Goal: Information Seeking & Learning: Learn about a topic

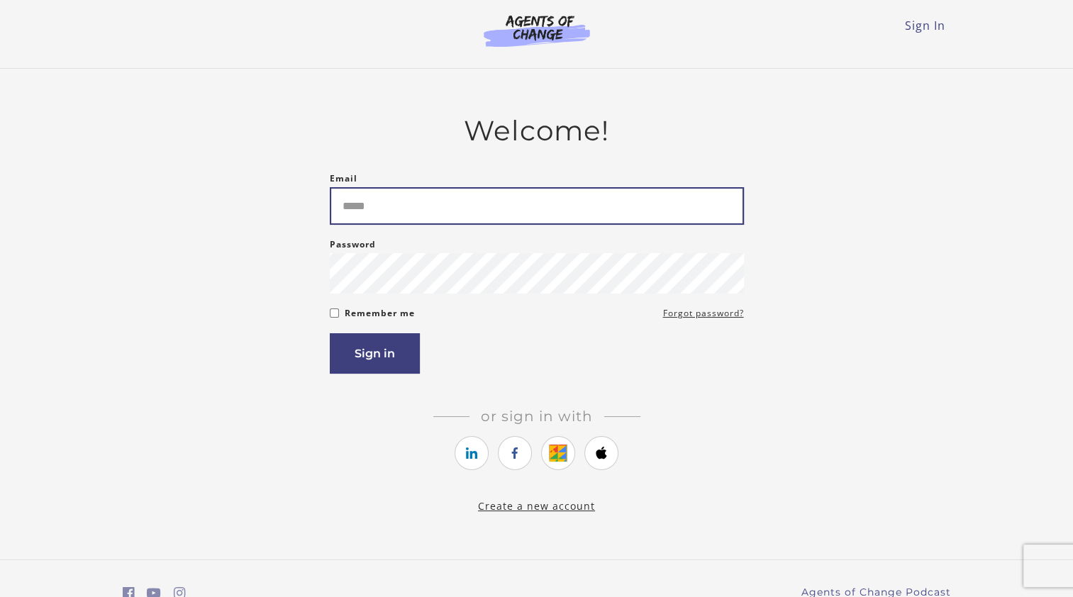
click at [382, 205] on input "Email" at bounding box center [537, 206] width 414 height 38
type input "**********"
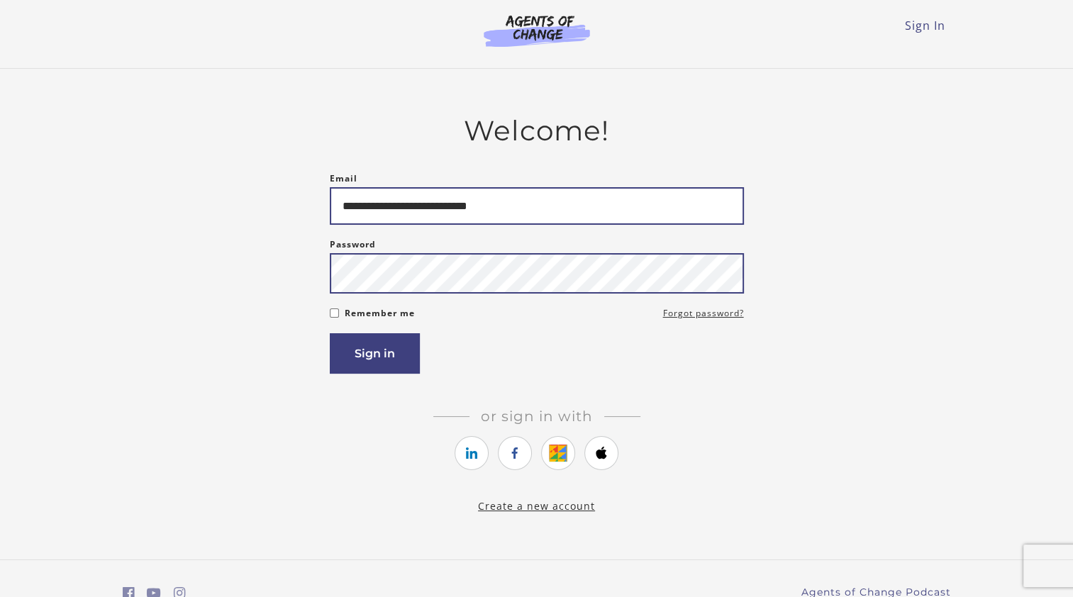
click at [330, 333] on button "Sign in" at bounding box center [375, 353] width 90 height 40
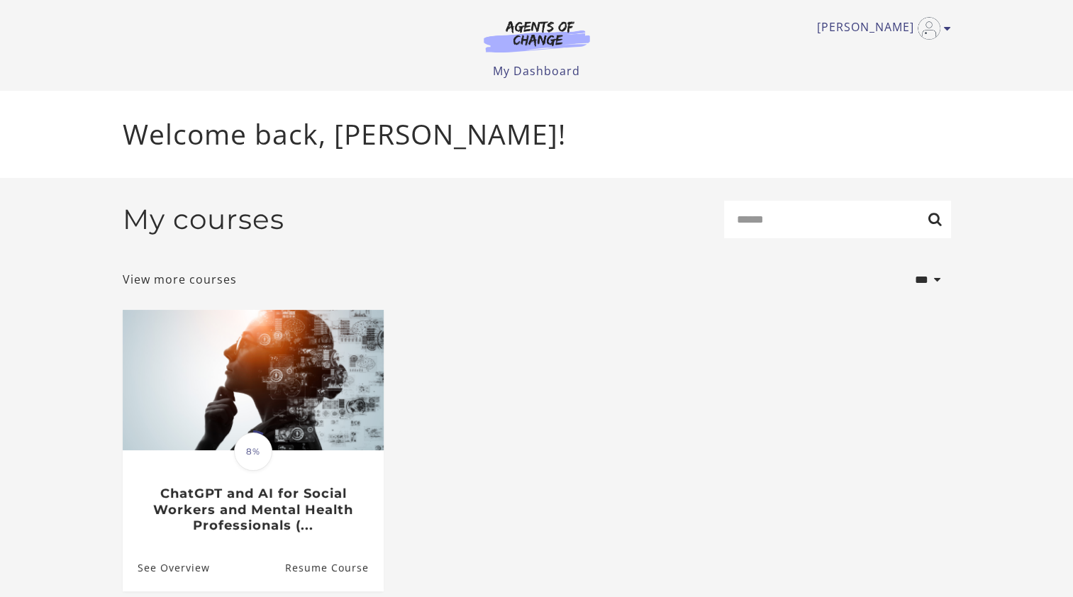
scroll to position [54, 0]
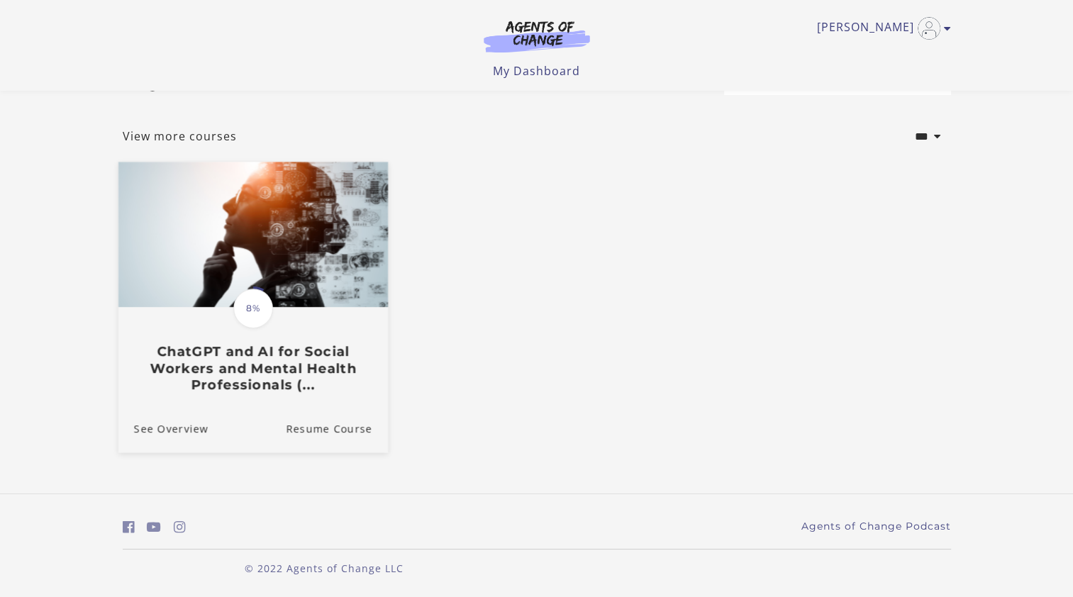
click at [267, 355] on h3 "ChatGPT and AI for Social Workers and Mental Health Professionals (..." at bounding box center [252, 369] width 238 height 50
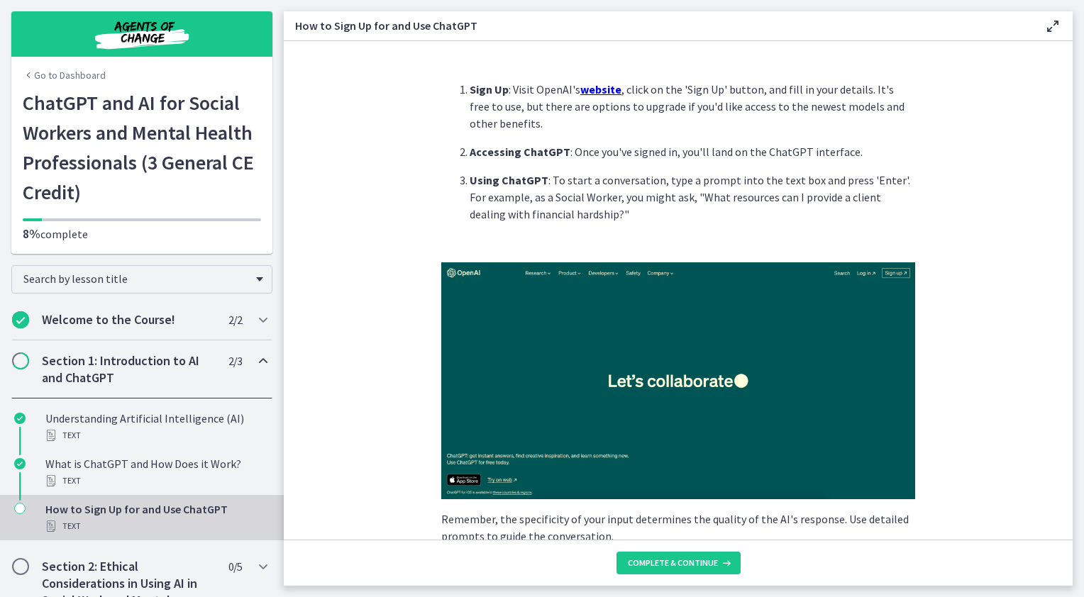
click at [600, 89] on u "website" at bounding box center [600, 89] width 41 height 14
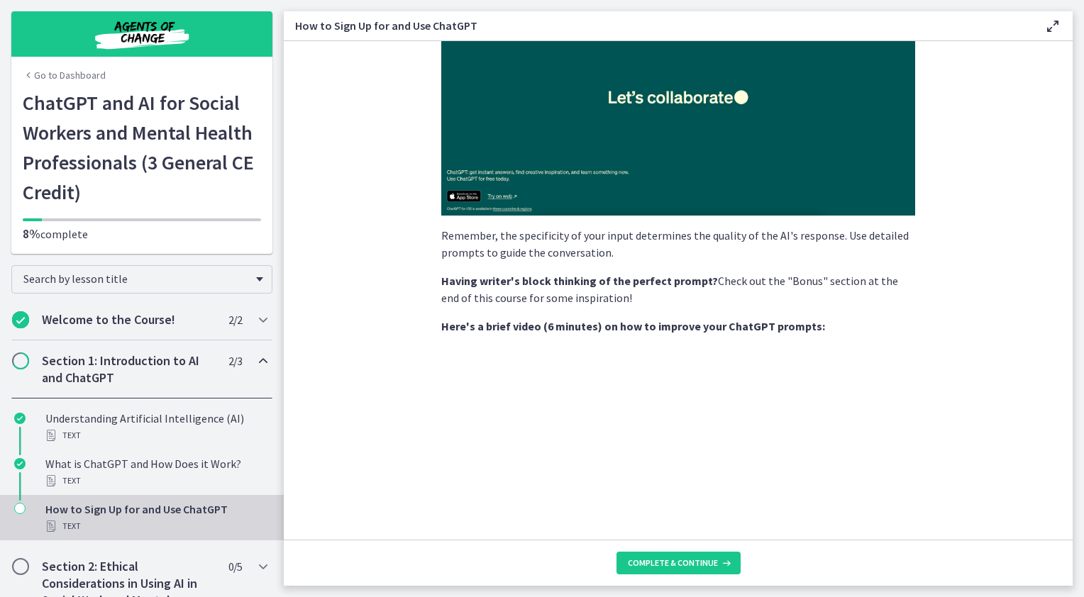
scroll to position [213, 0]
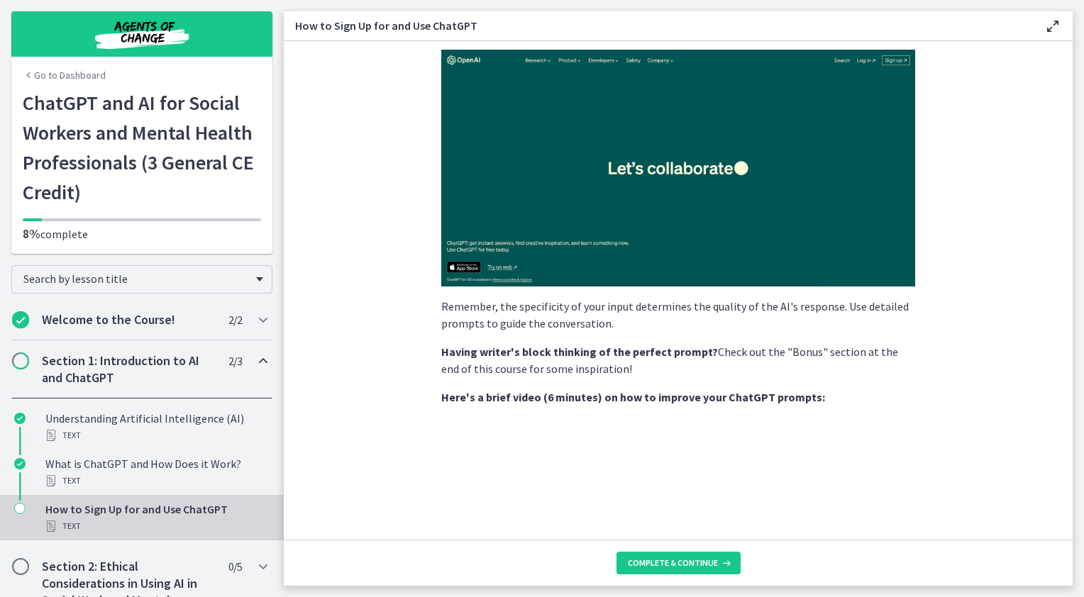
click at [710, 209] on img at bounding box center [678, 168] width 474 height 237
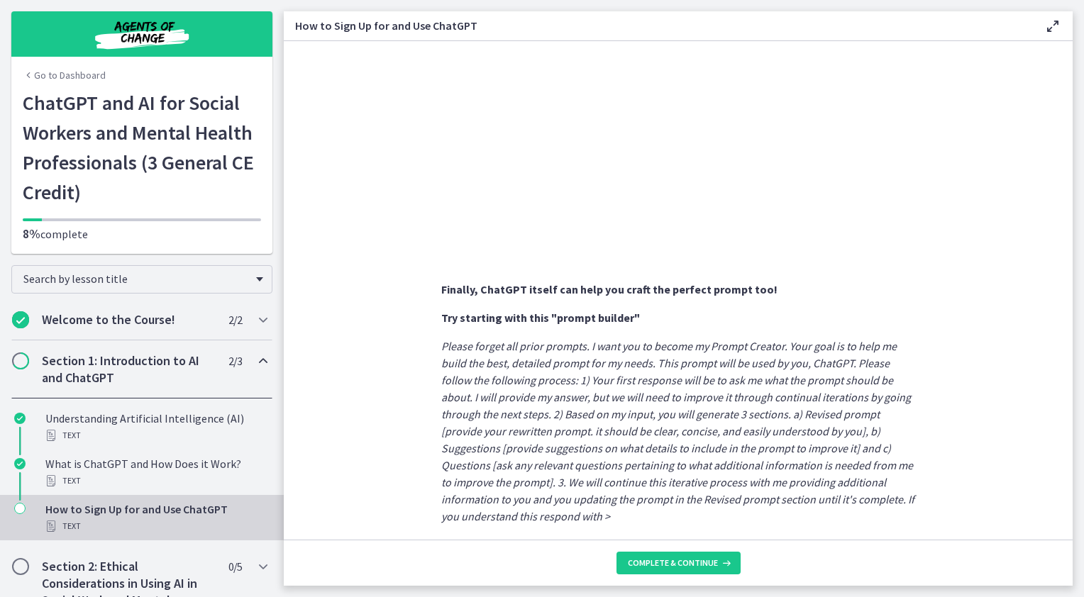
scroll to position [690, 0]
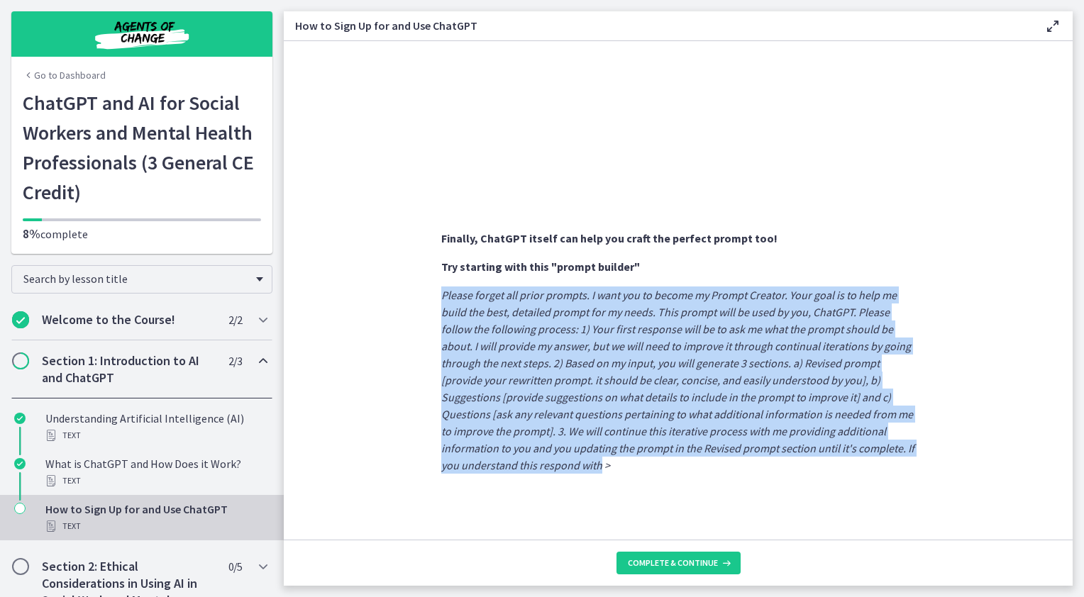
drag, startPoint x: 595, startPoint y: 464, endPoint x: 428, endPoint y: 296, distance: 237.3
click at [428, 296] on section "Sign Up : Visit OpenAI's website , click on the 'Sign Up' button, and fill in y…" at bounding box center [678, 290] width 789 height 499
drag, startPoint x: 428, startPoint y: 296, endPoint x: 533, endPoint y: 312, distance: 107.0
copy em "Please forget all prior prompts. I want you to become my Prompt Creator. Your g…"
click at [680, 570] on button "Complete & continue" at bounding box center [678, 563] width 124 height 23
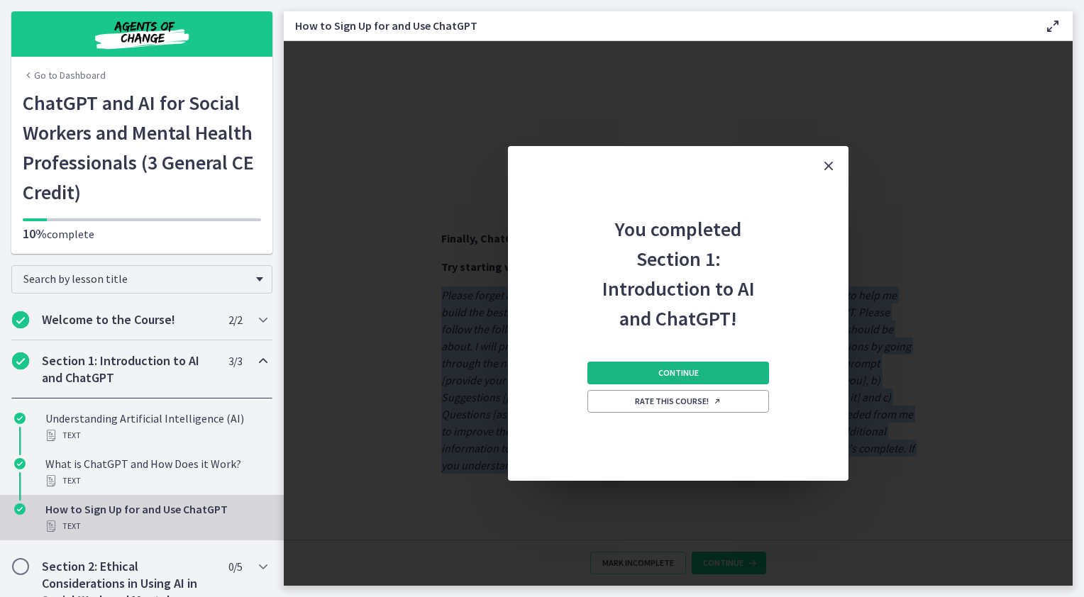
click at [674, 379] on span "Continue" at bounding box center [678, 372] width 40 height 11
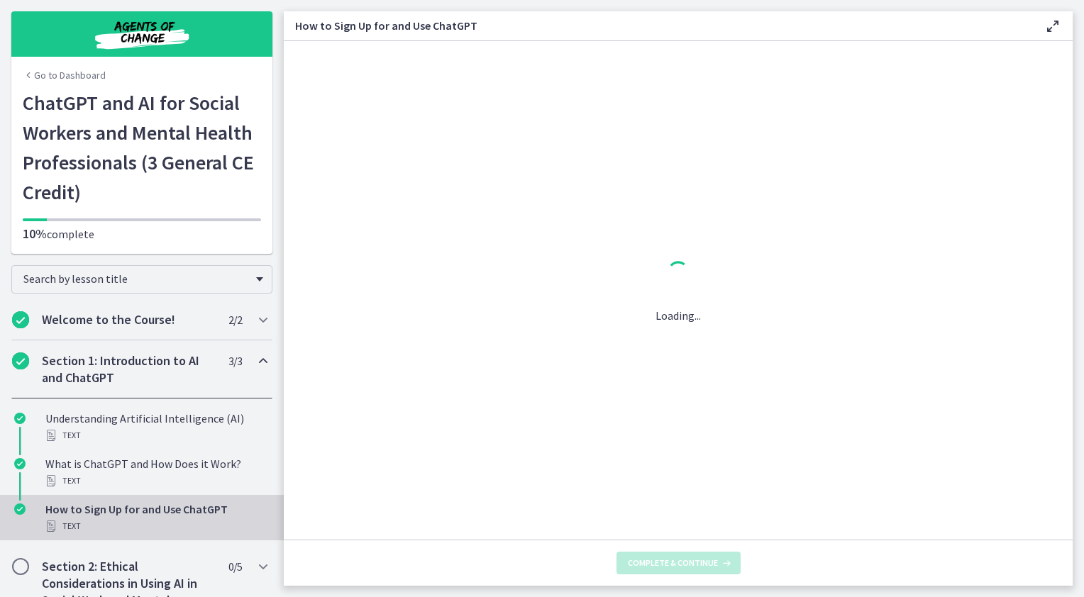
scroll to position [0, 0]
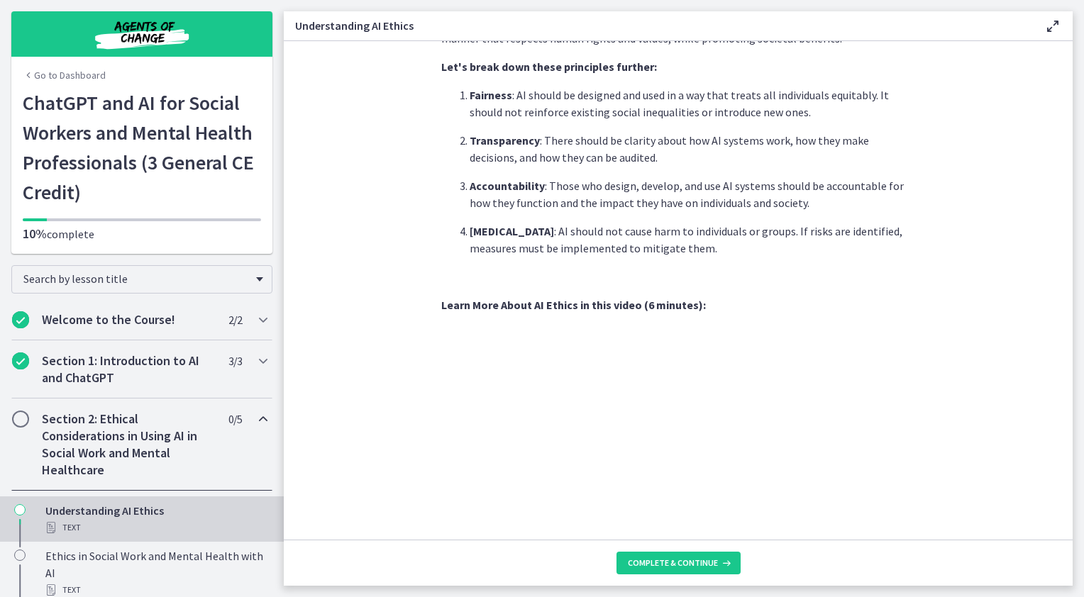
scroll to position [634, 0]
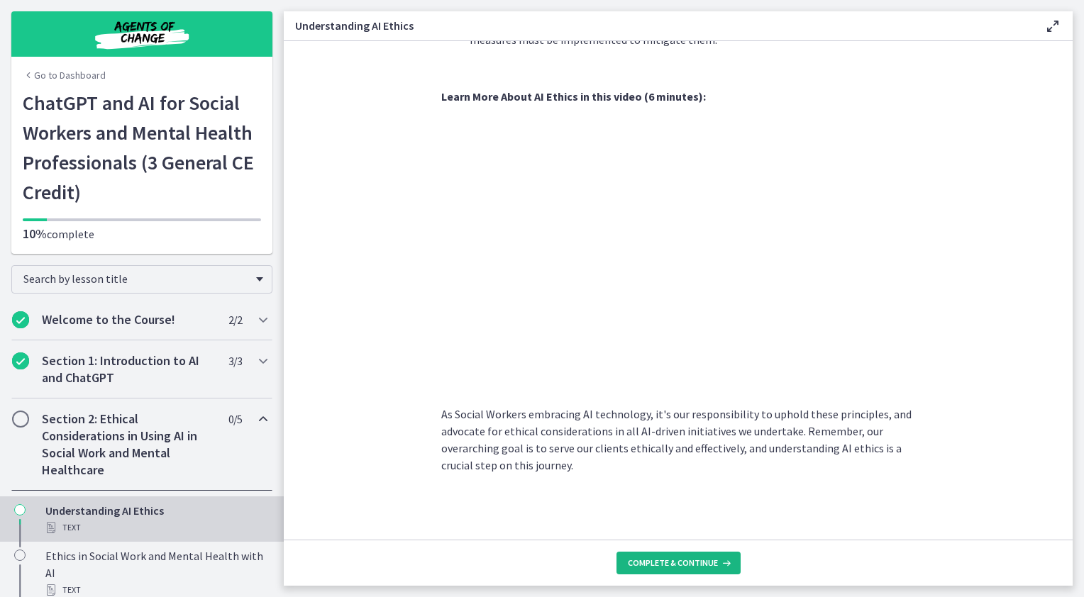
click at [698, 565] on span "Complete & continue" at bounding box center [673, 563] width 90 height 11
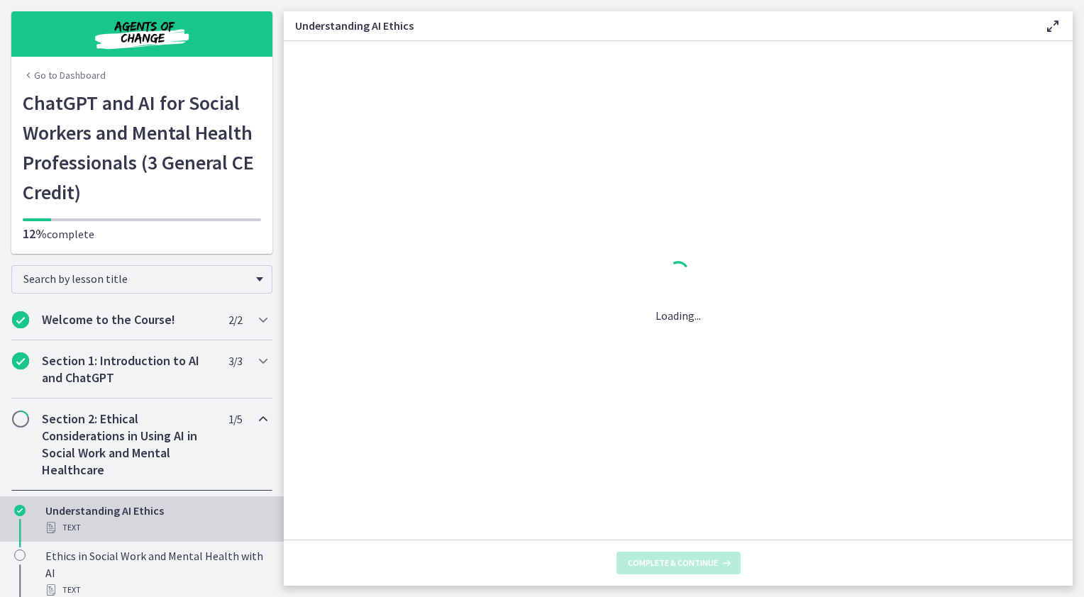
scroll to position [0, 0]
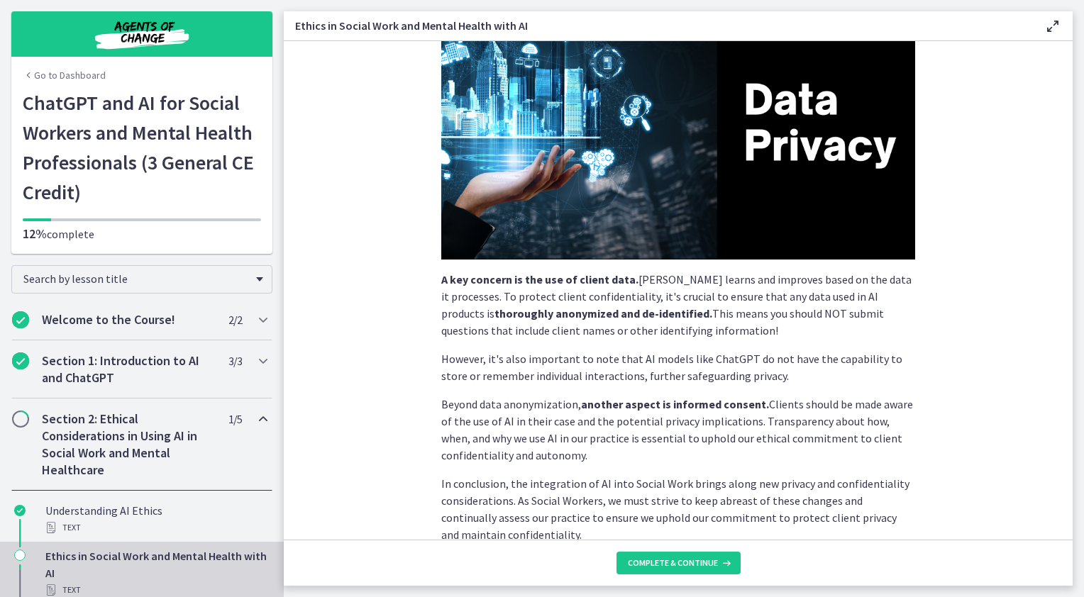
scroll to position [284, 0]
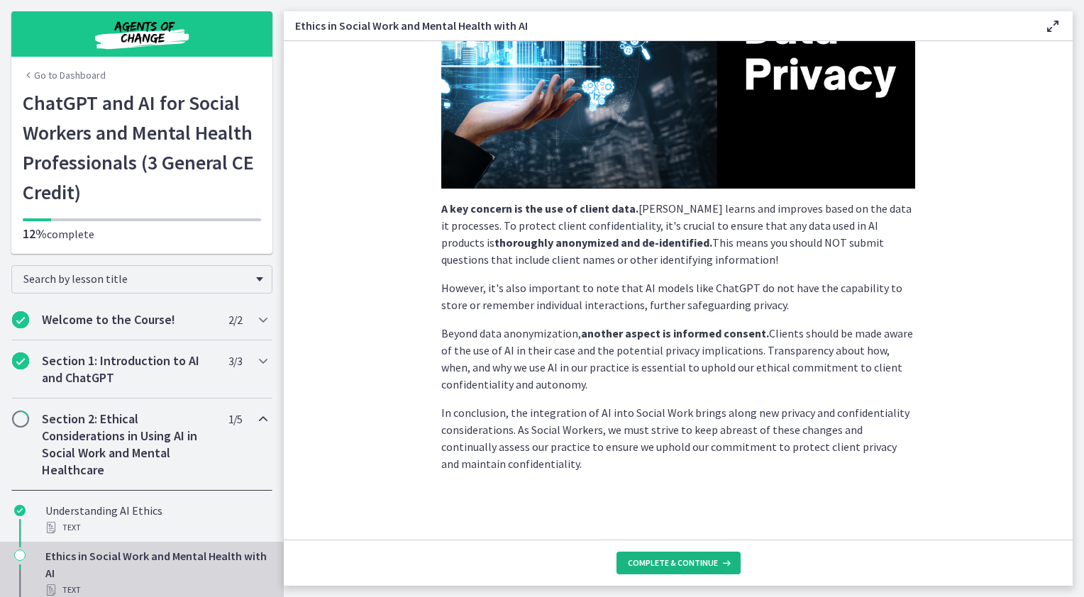
click at [667, 564] on span "Complete & continue" at bounding box center [673, 563] width 90 height 11
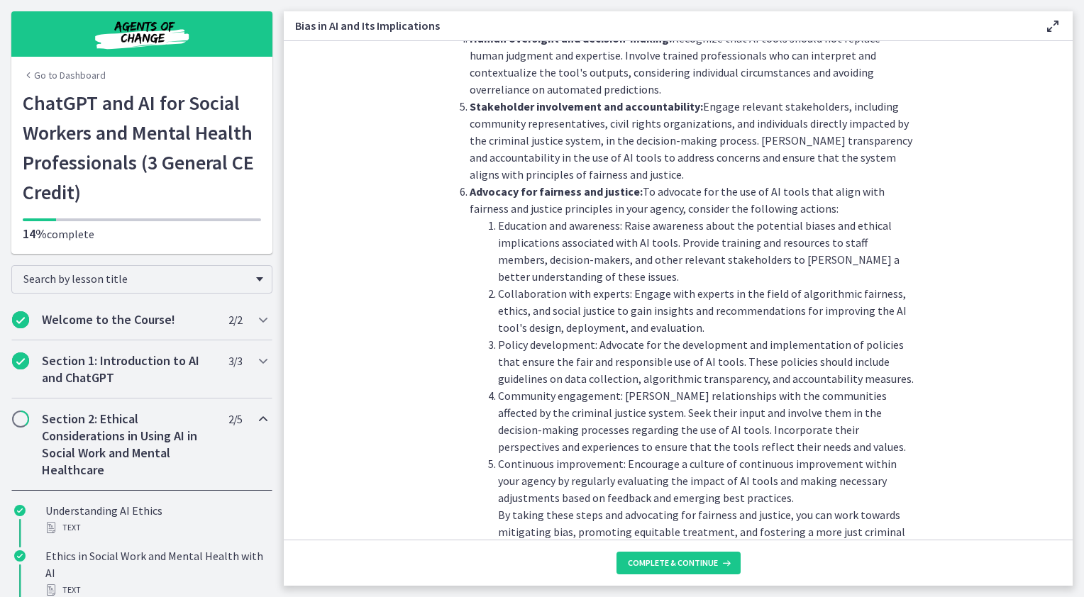
scroll to position [1514, 0]
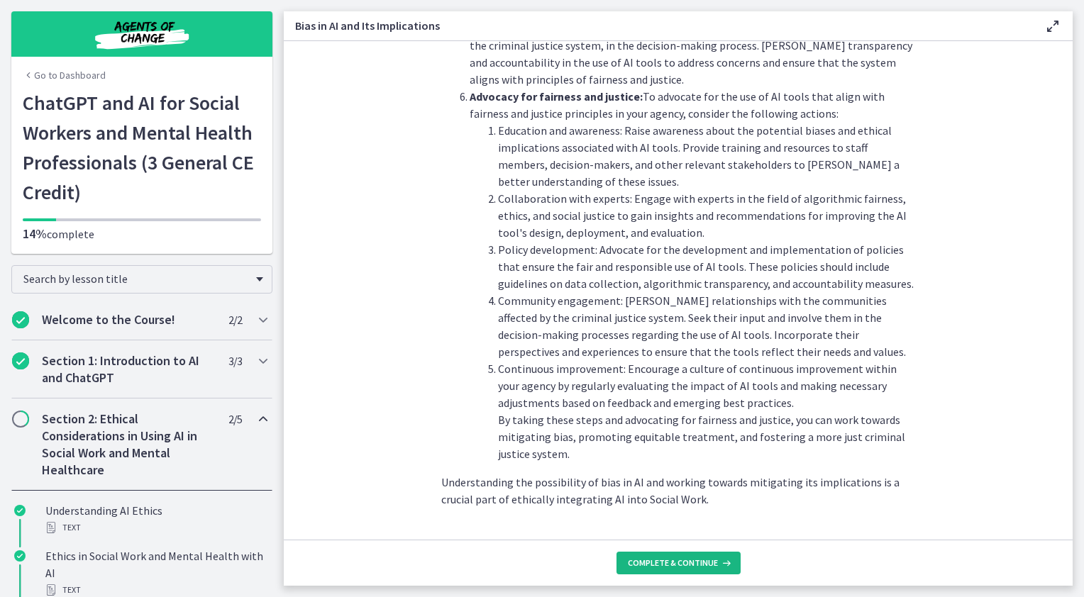
click at [656, 566] on span "Complete & continue" at bounding box center [673, 563] width 90 height 11
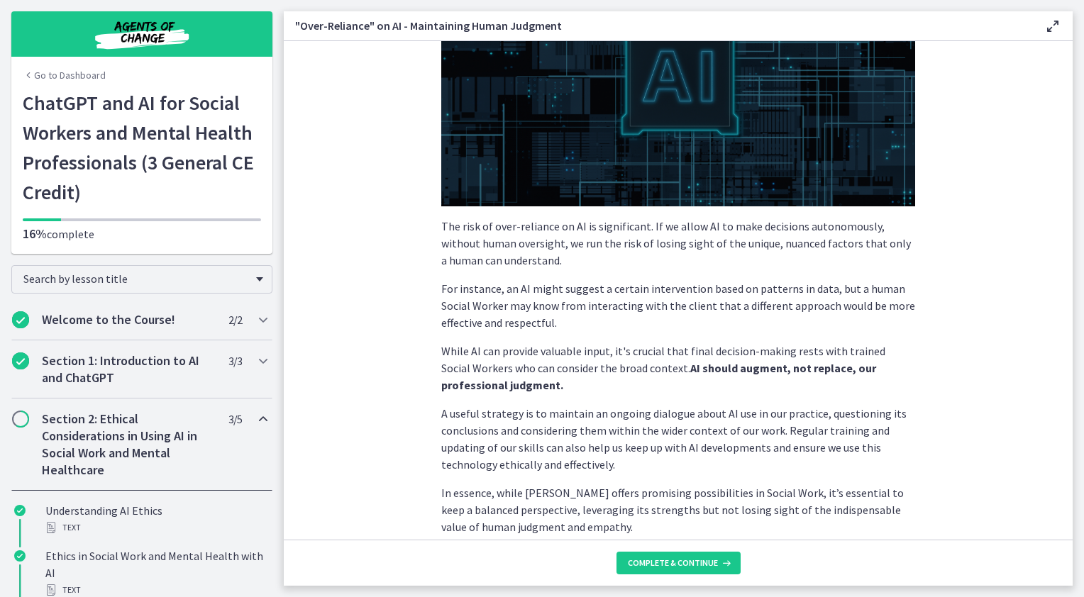
scroll to position [275, 0]
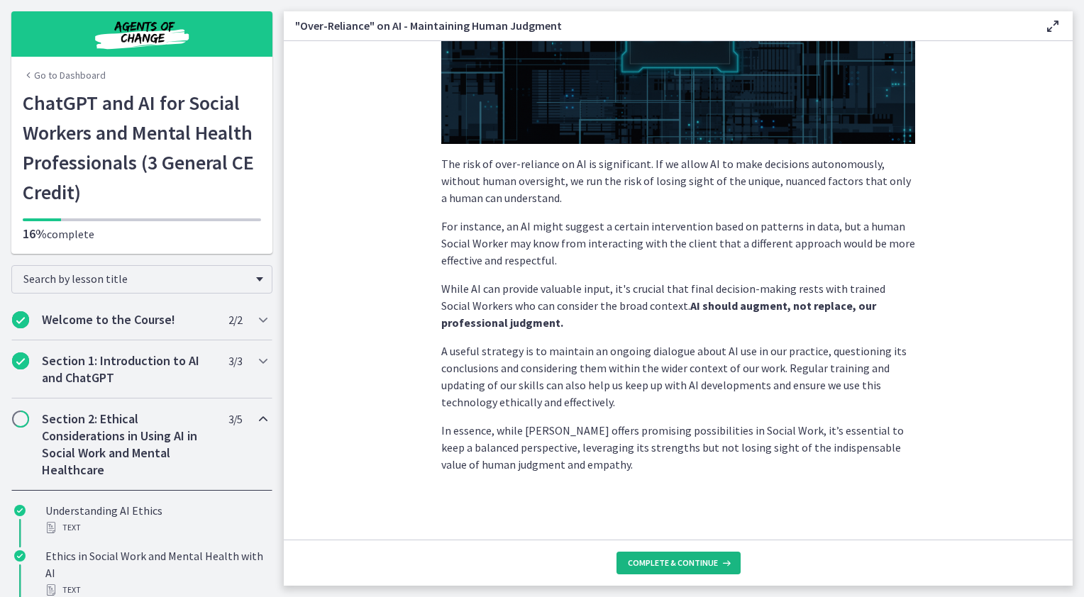
click at [674, 560] on span "Complete & continue" at bounding box center [673, 563] width 90 height 11
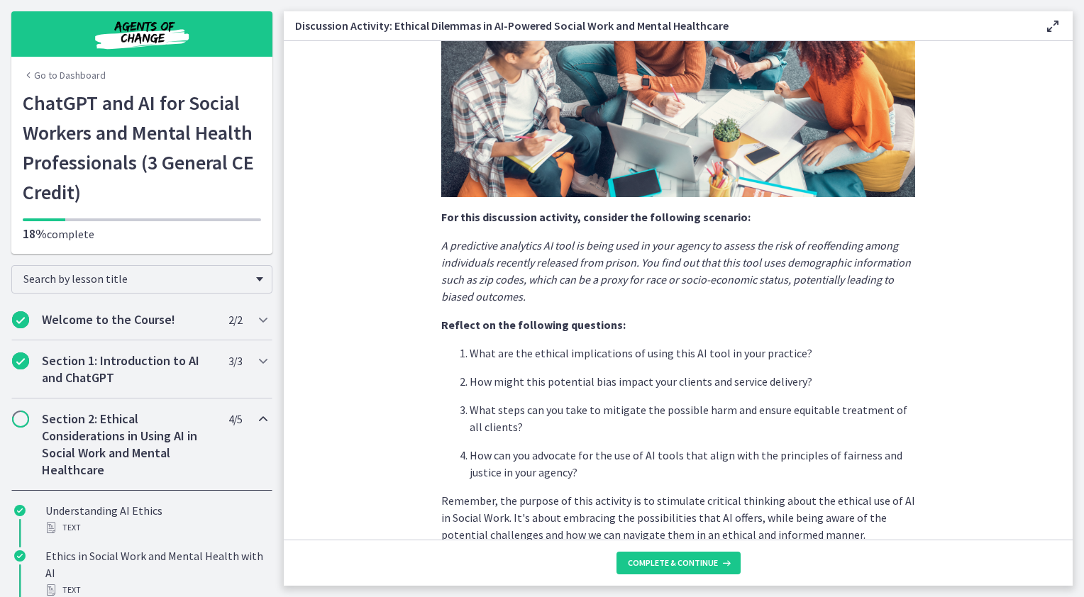
scroll to position [284, 0]
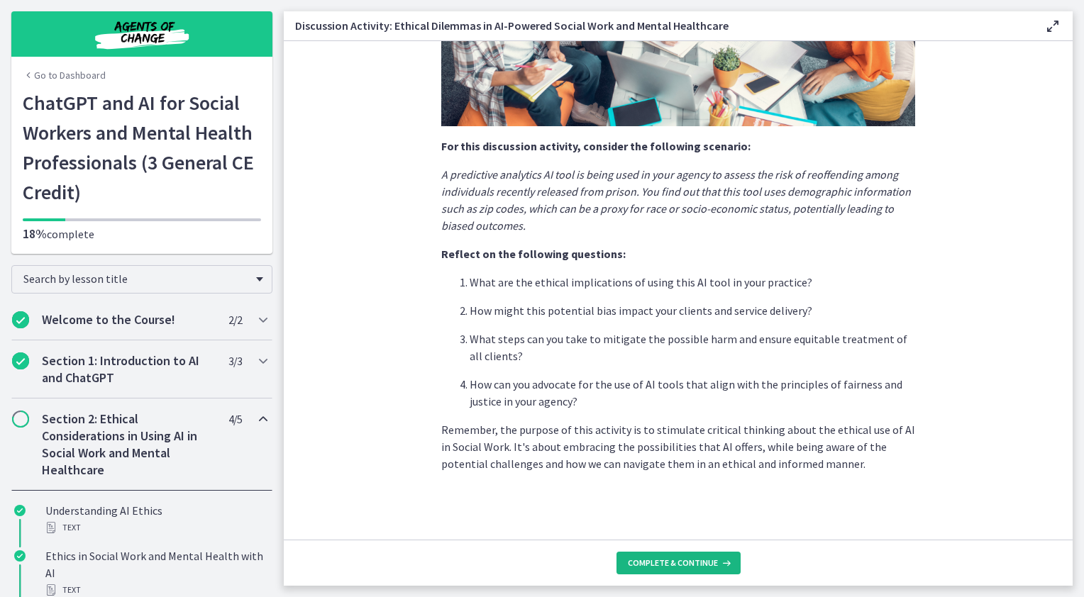
click at [672, 569] on span "Complete & continue" at bounding box center [673, 563] width 90 height 11
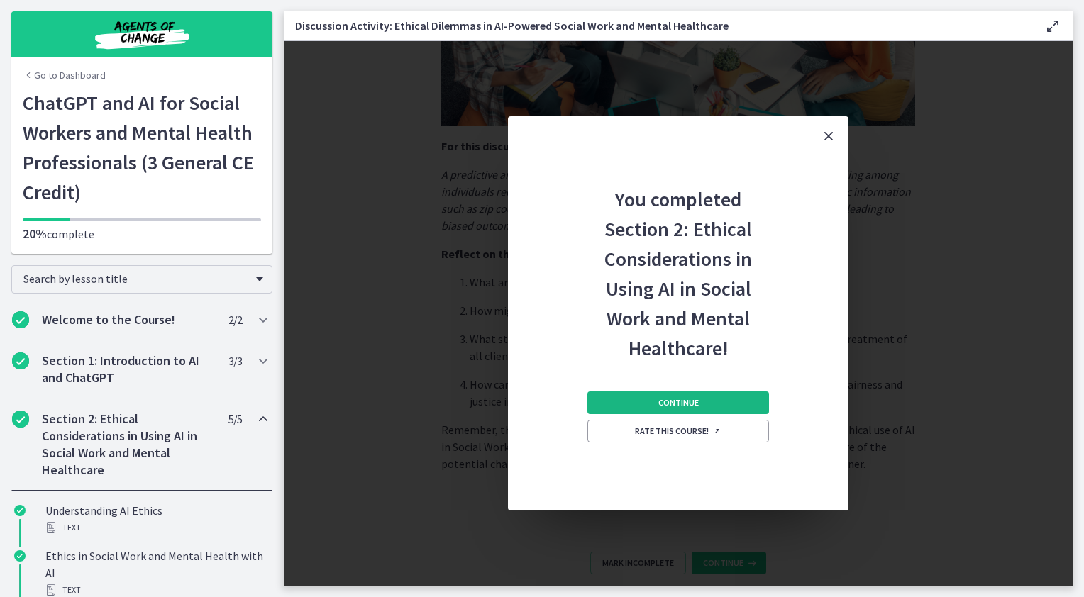
click at [685, 399] on span "Continue" at bounding box center [678, 402] width 40 height 11
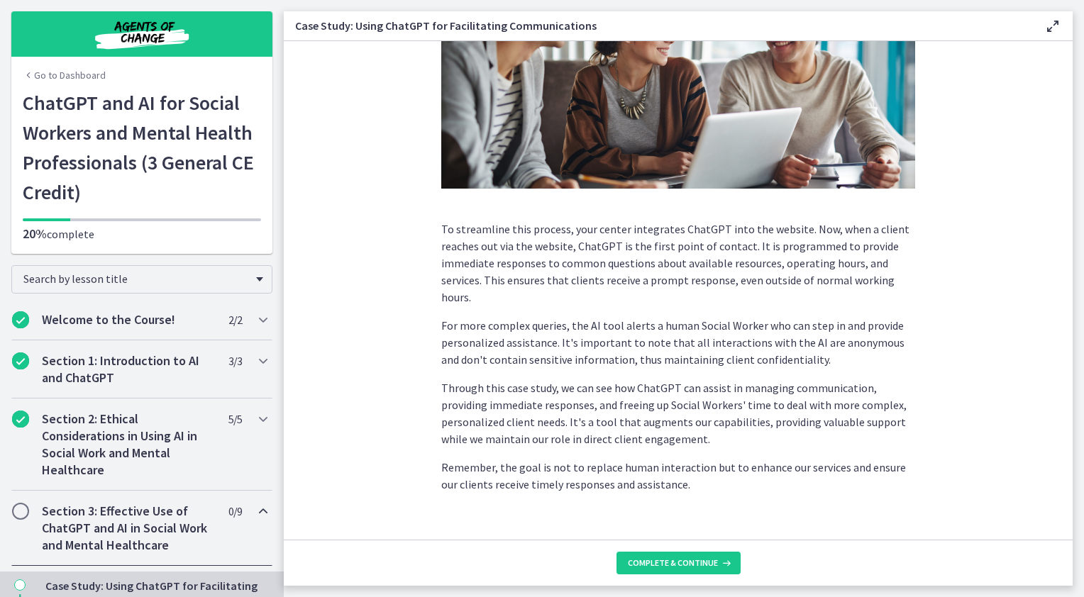
scroll to position [287, 0]
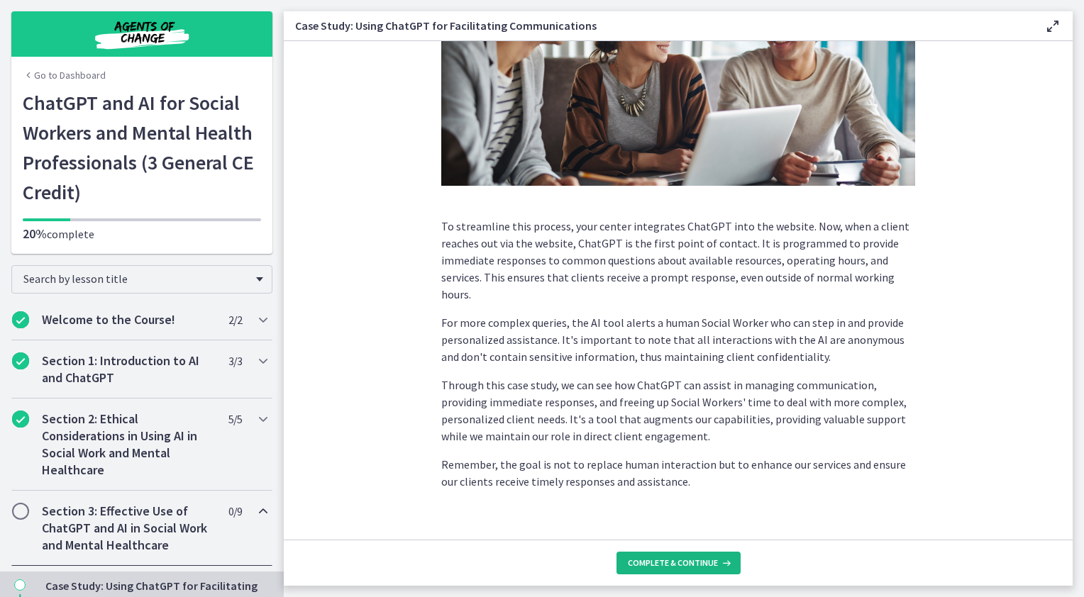
click at [665, 560] on span "Complete & continue" at bounding box center [673, 563] width 90 height 11
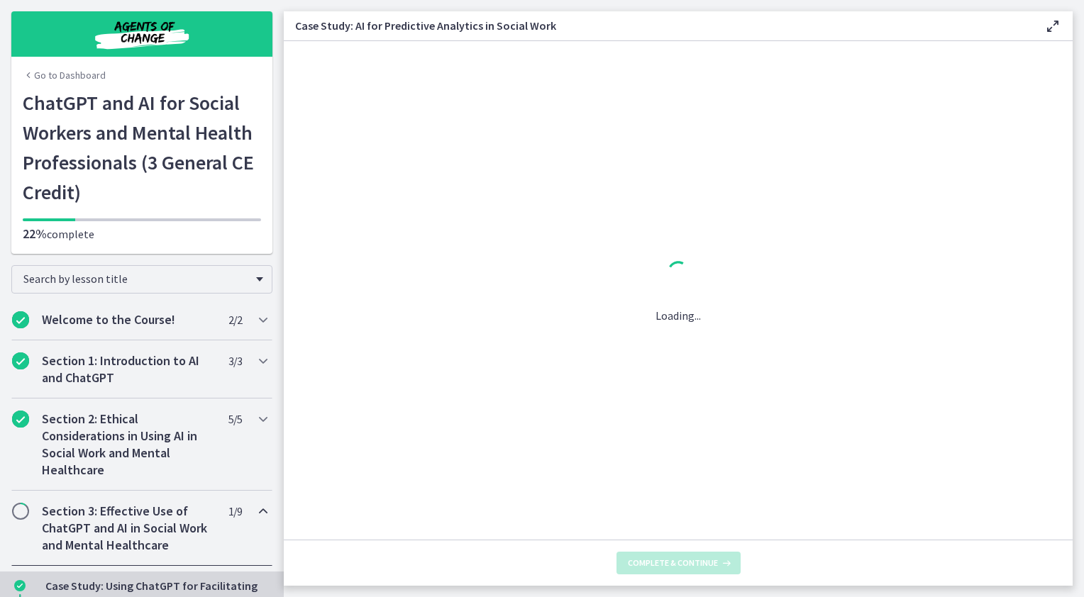
scroll to position [0, 0]
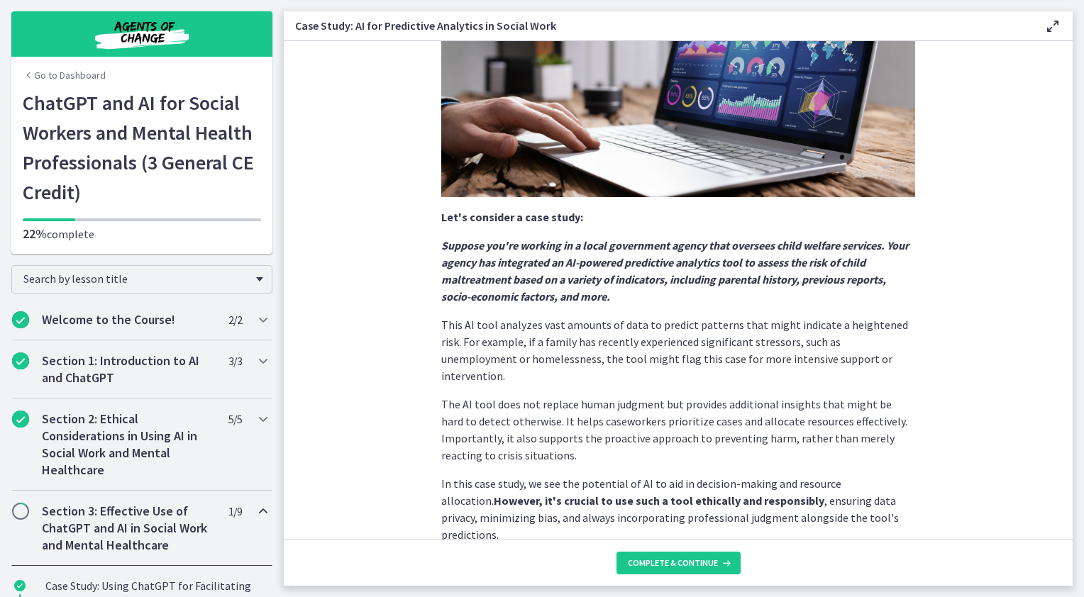
scroll to position [250, 0]
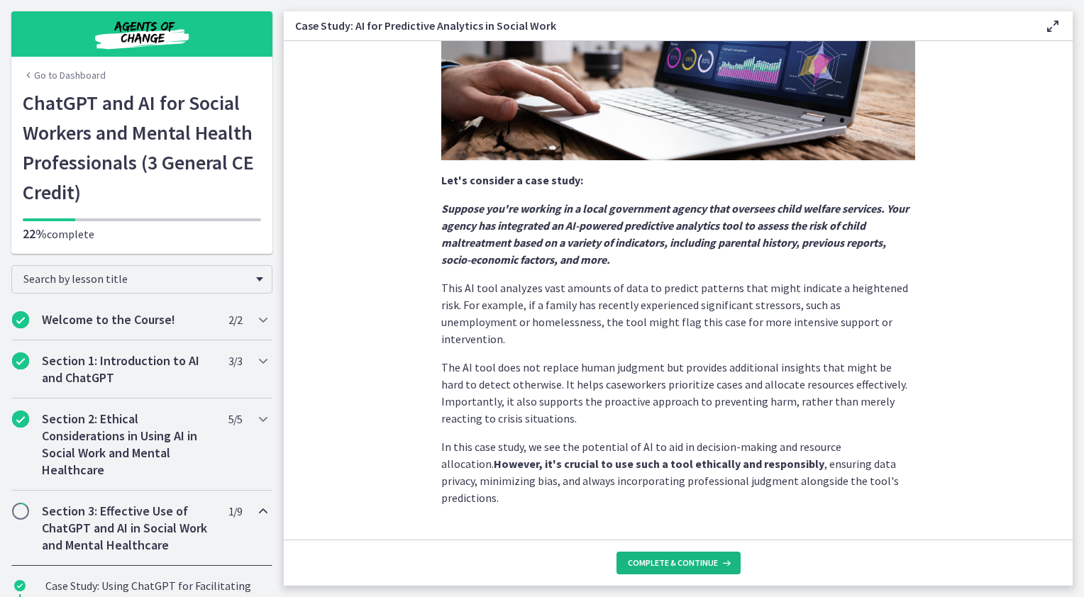
click at [642, 560] on span "Complete & continue" at bounding box center [673, 563] width 90 height 11
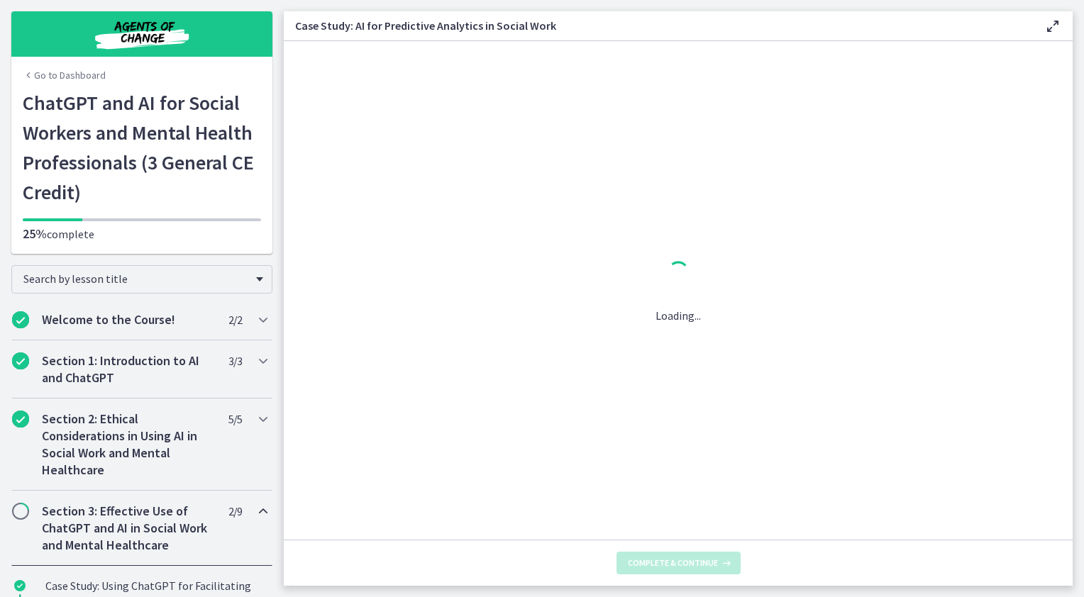
scroll to position [0, 0]
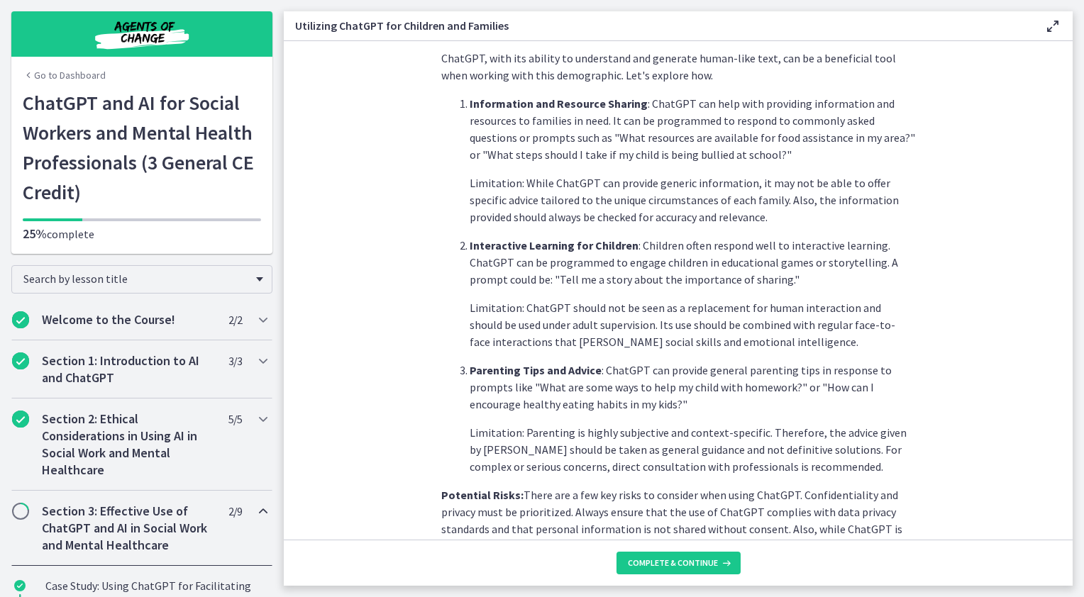
scroll to position [550, 0]
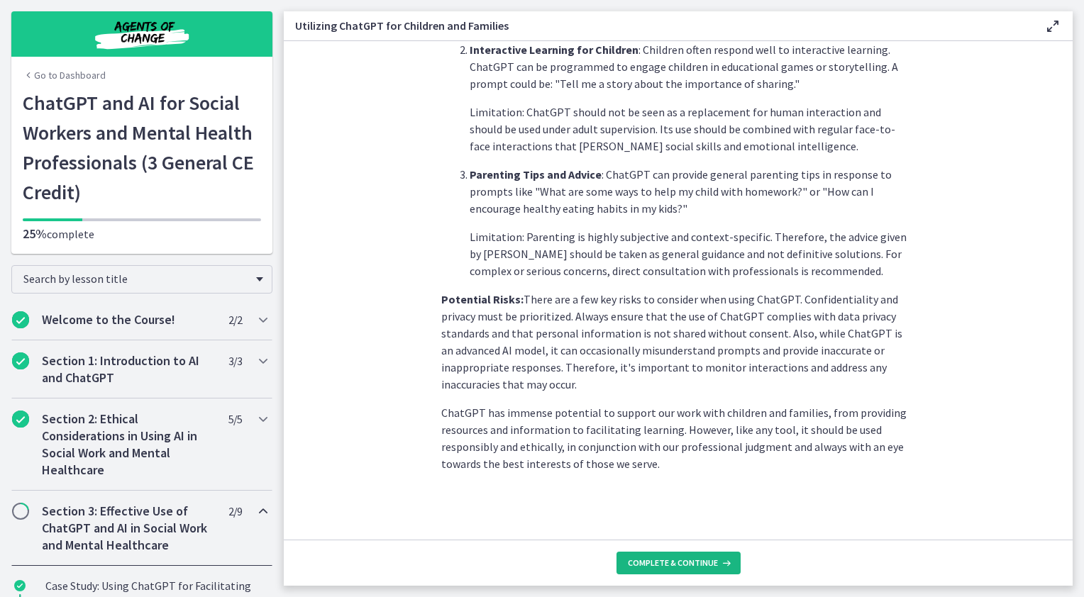
click at [653, 557] on button "Complete & continue" at bounding box center [678, 563] width 124 height 23
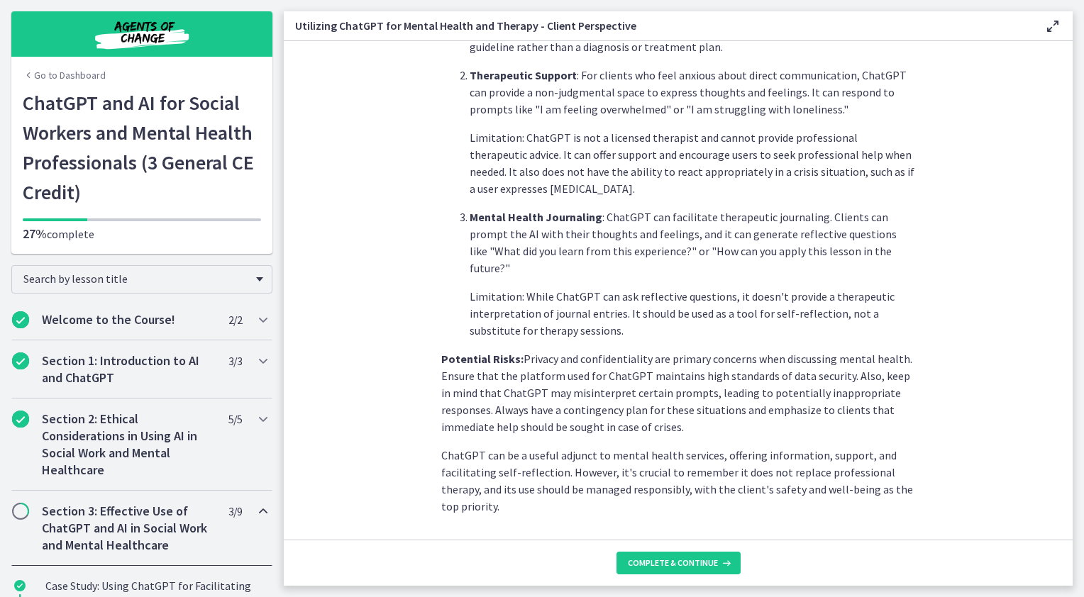
scroll to position [522, 0]
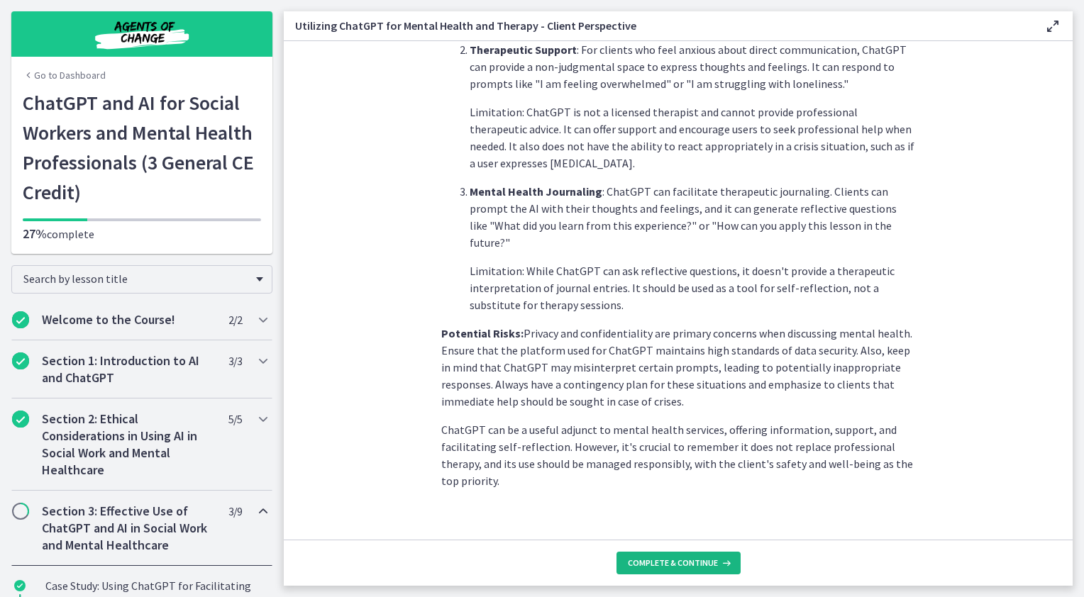
click at [649, 569] on button "Complete & continue" at bounding box center [678, 563] width 124 height 23
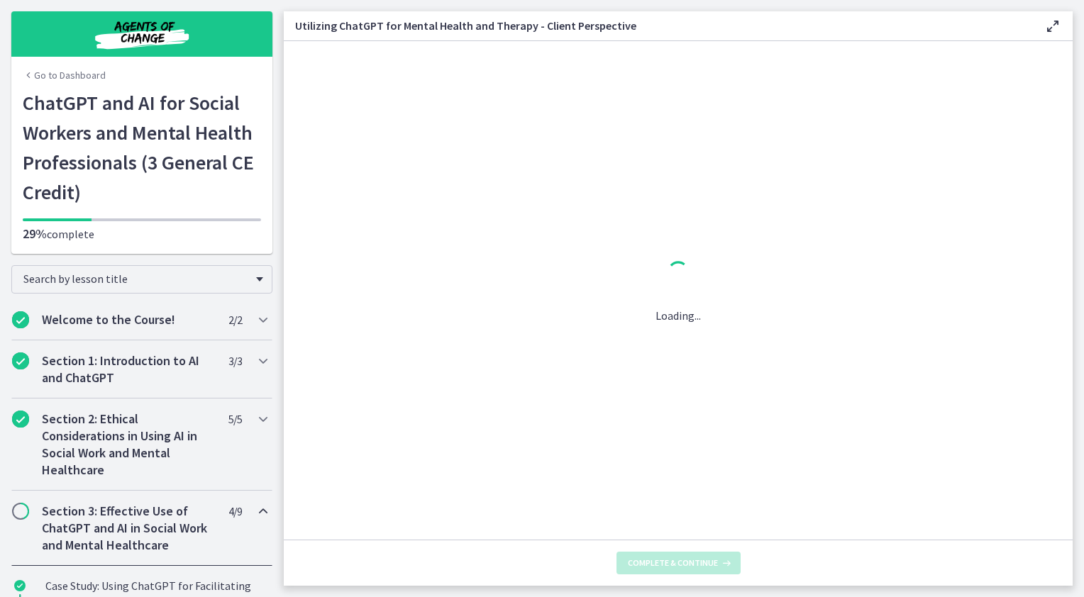
scroll to position [0, 0]
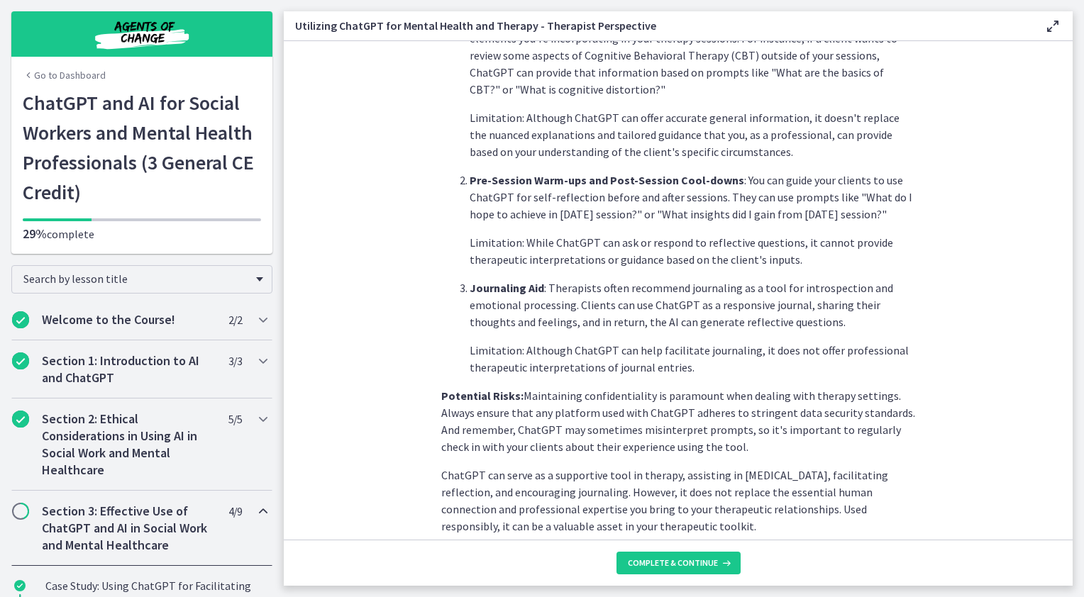
scroll to position [488, 0]
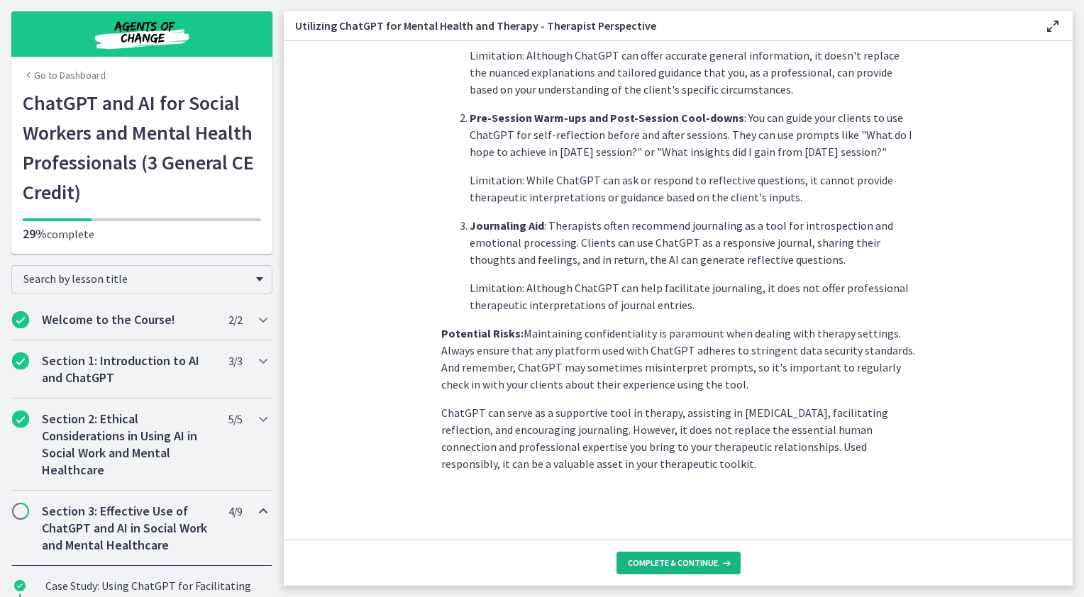
click at [682, 560] on span "Complete & continue" at bounding box center [673, 563] width 90 height 11
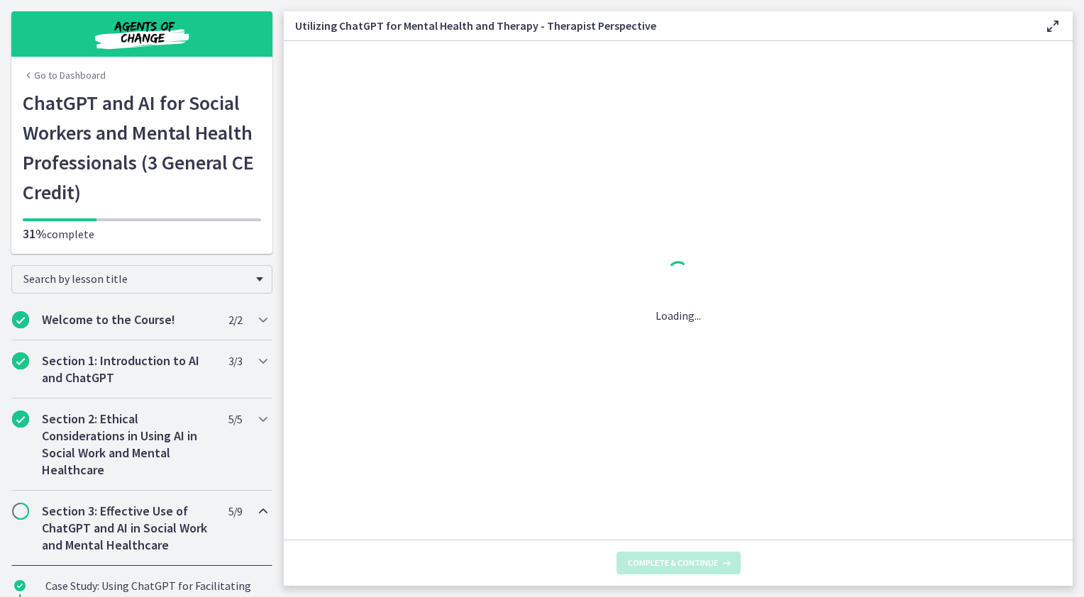
scroll to position [0, 0]
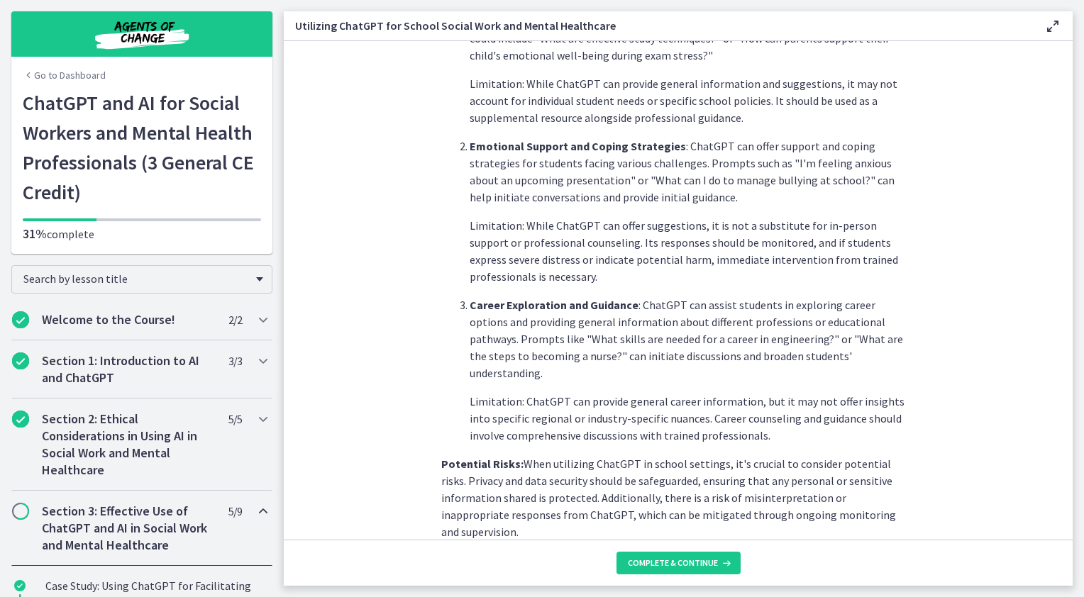
scroll to position [556, 0]
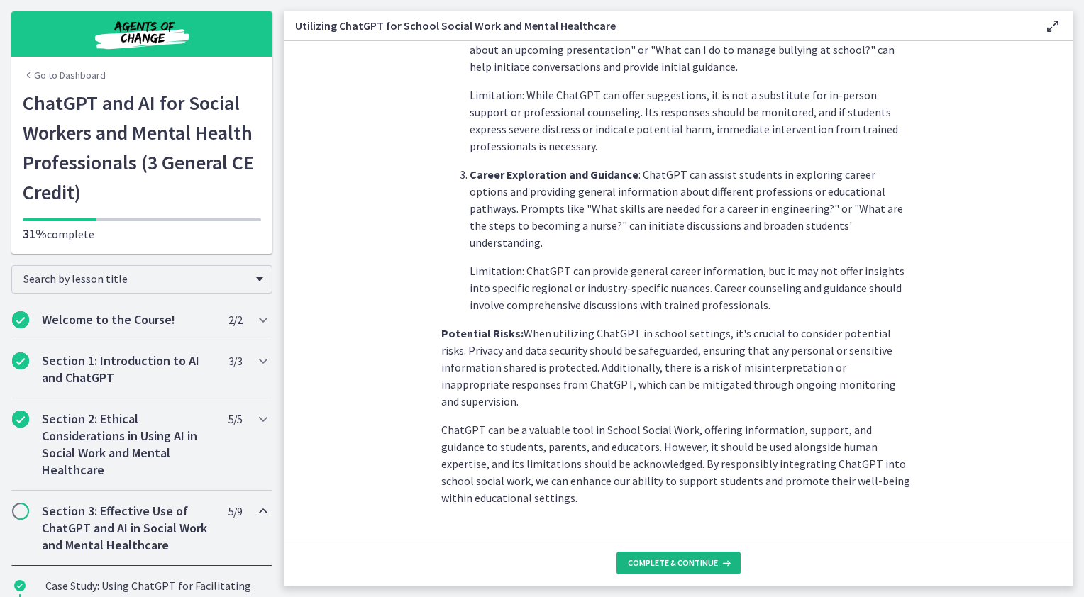
click at [689, 566] on span "Complete & continue" at bounding box center [673, 563] width 90 height 11
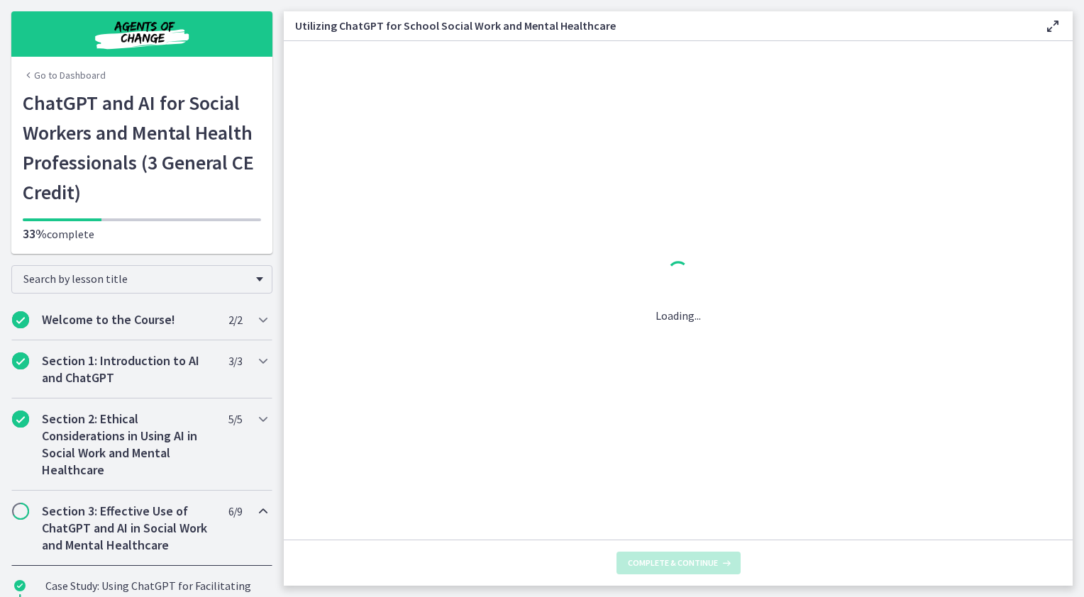
scroll to position [0, 0]
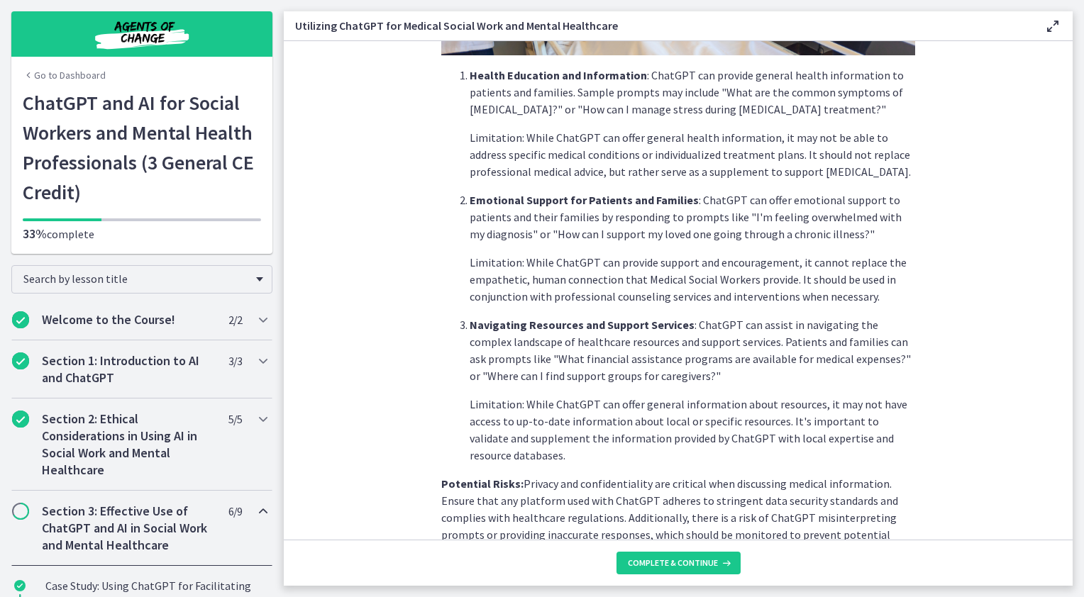
scroll to position [497, 0]
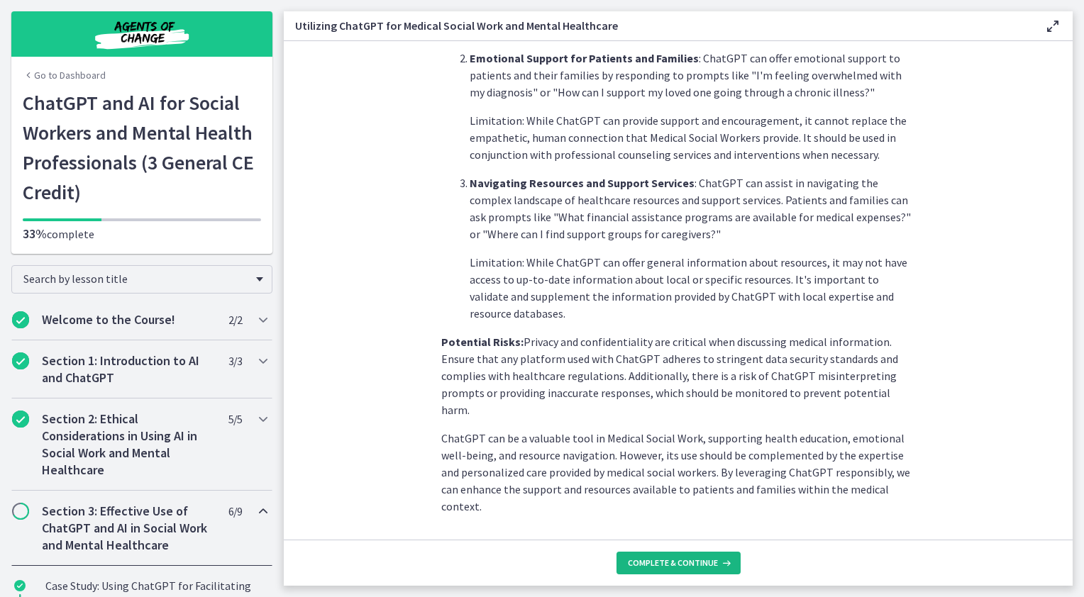
click at [707, 563] on span "Complete & continue" at bounding box center [673, 563] width 90 height 11
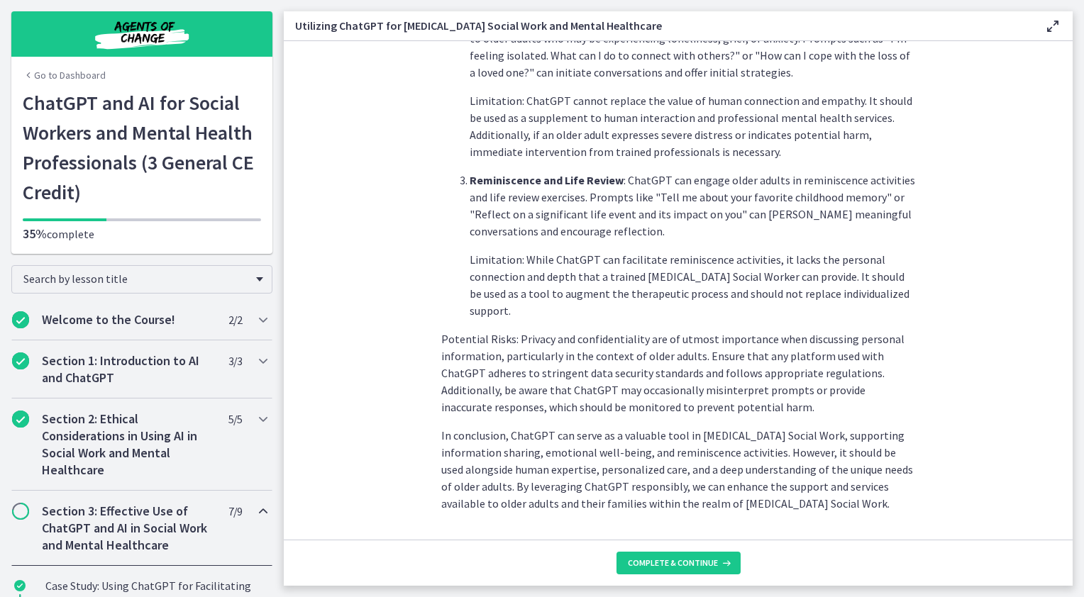
scroll to position [573, 0]
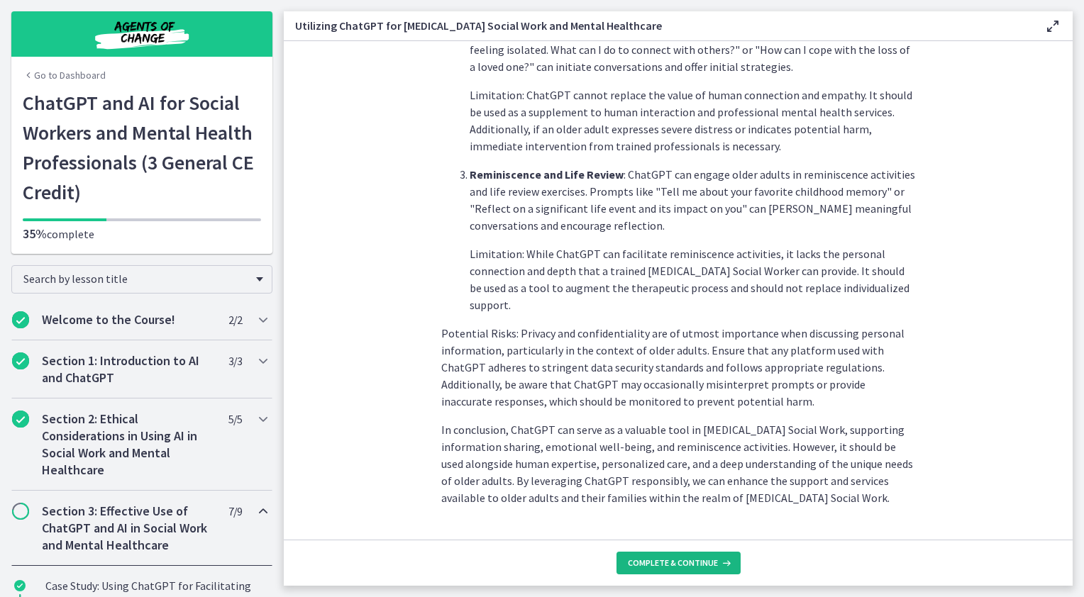
click at [681, 568] on span "Complete & continue" at bounding box center [673, 563] width 90 height 11
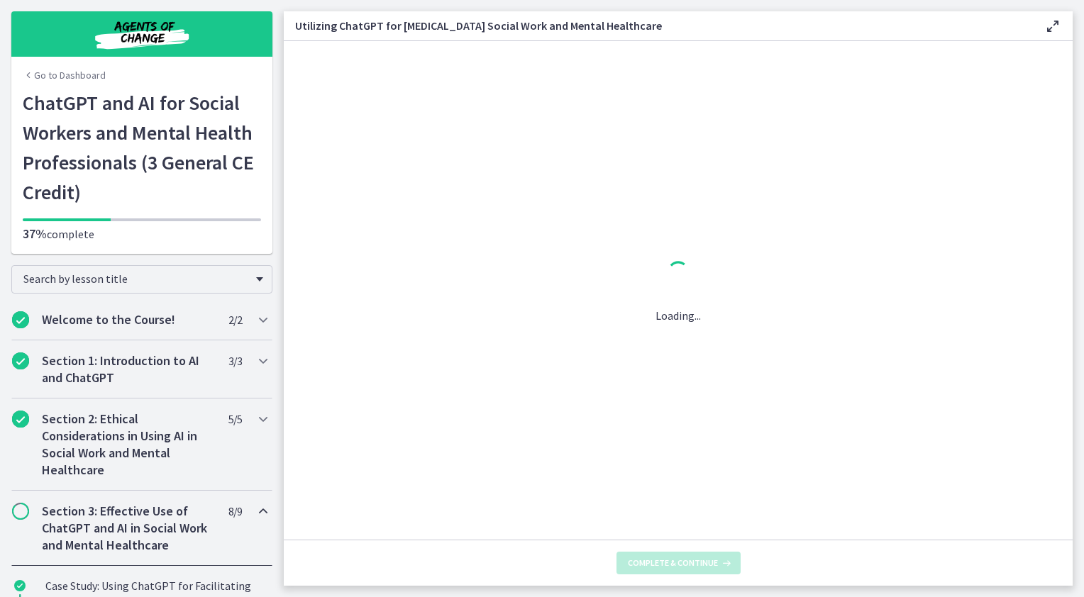
scroll to position [0, 0]
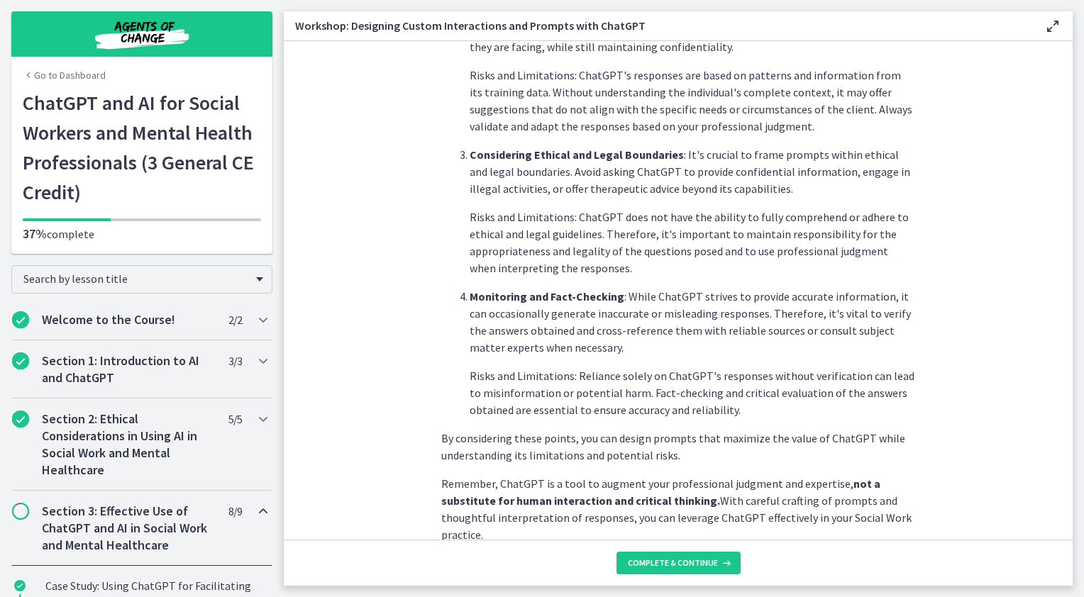
scroll to position [692, 0]
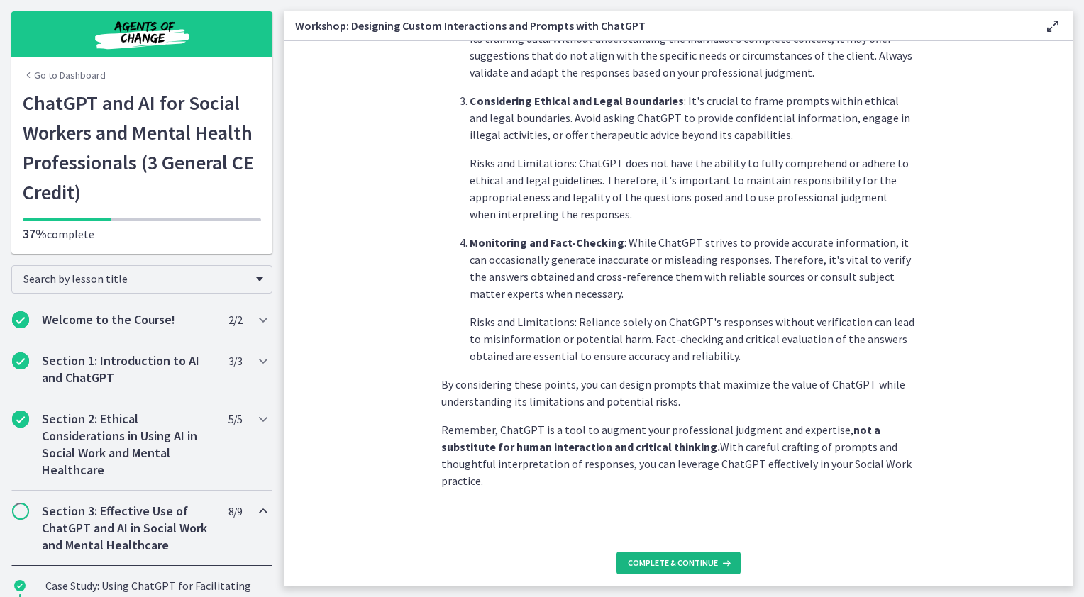
click at [667, 561] on span "Complete & continue" at bounding box center [673, 563] width 90 height 11
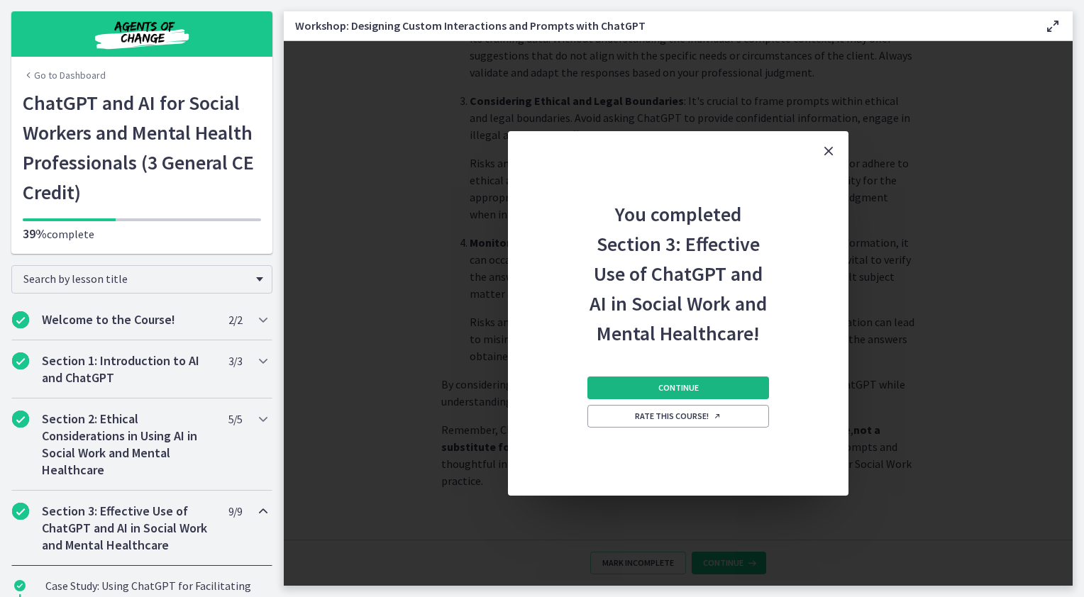
click at [672, 384] on span "Continue" at bounding box center [678, 387] width 40 height 11
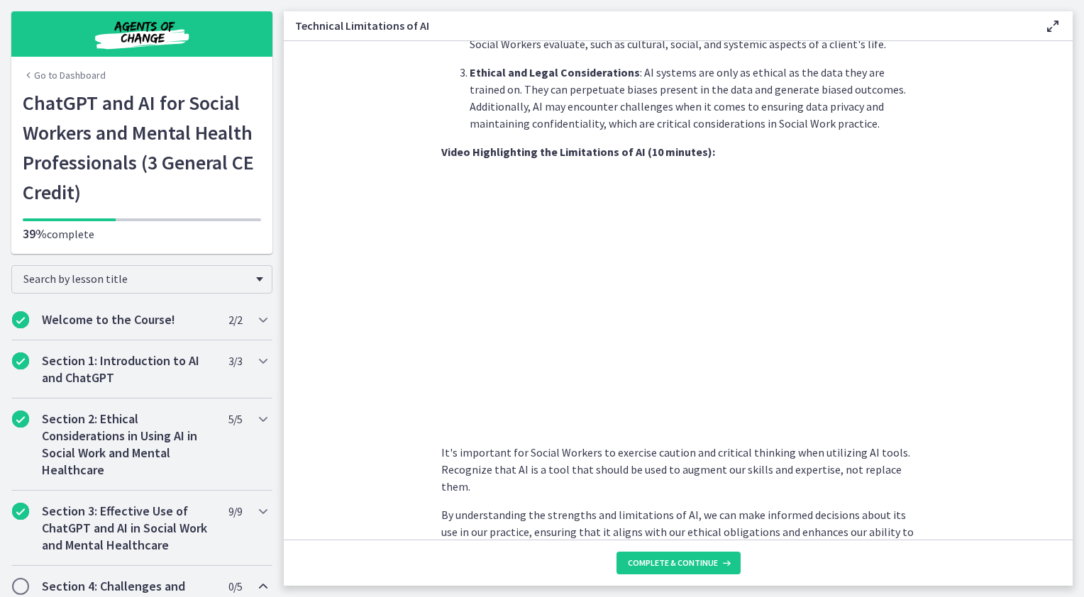
scroll to position [935, 0]
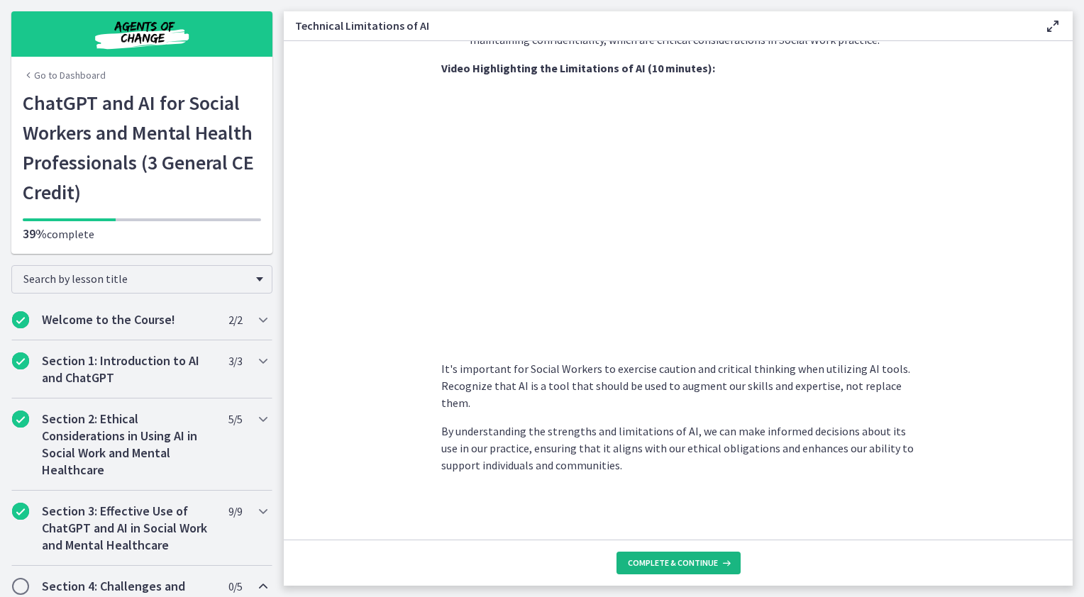
click at [679, 565] on span "Complete & continue" at bounding box center [673, 563] width 90 height 11
